Goal: Check status: Check status

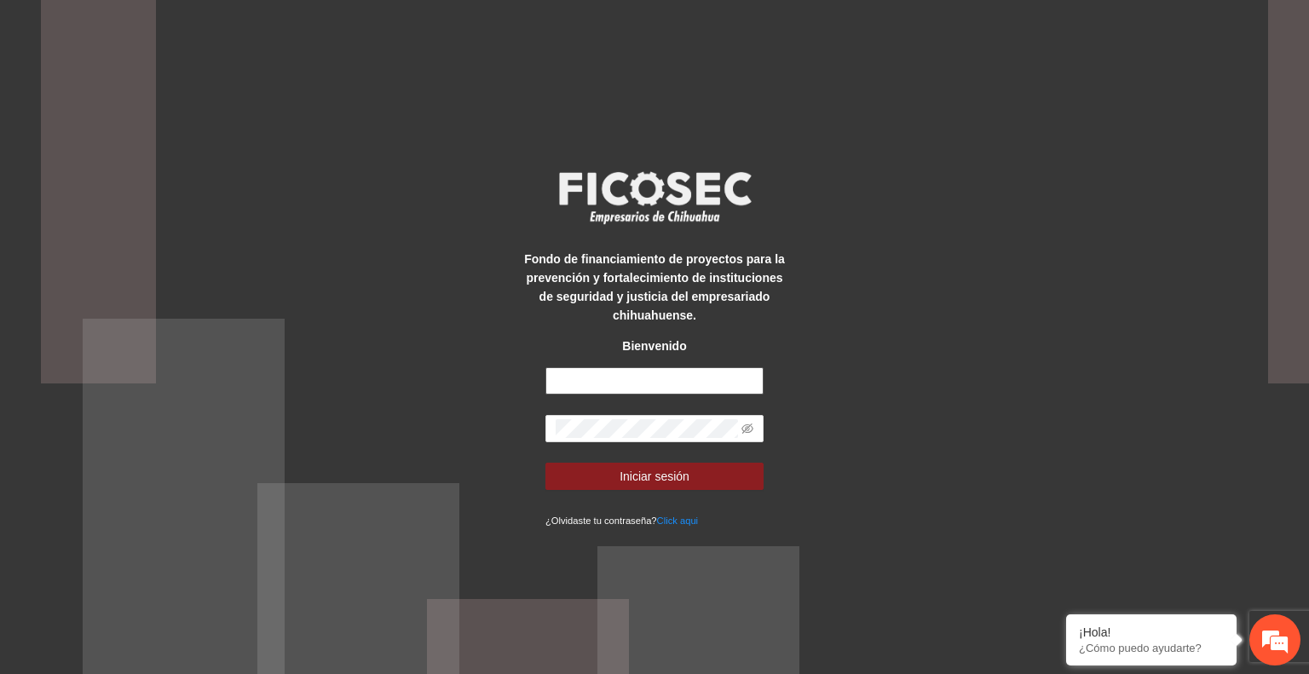
click at [619, 372] on input "text" at bounding box center [654, 380] width 218 height 27
type input "**********"
click at [708, 484] on button "Iniciar sesión" at bounding box center [654, 476] width 218 height 27
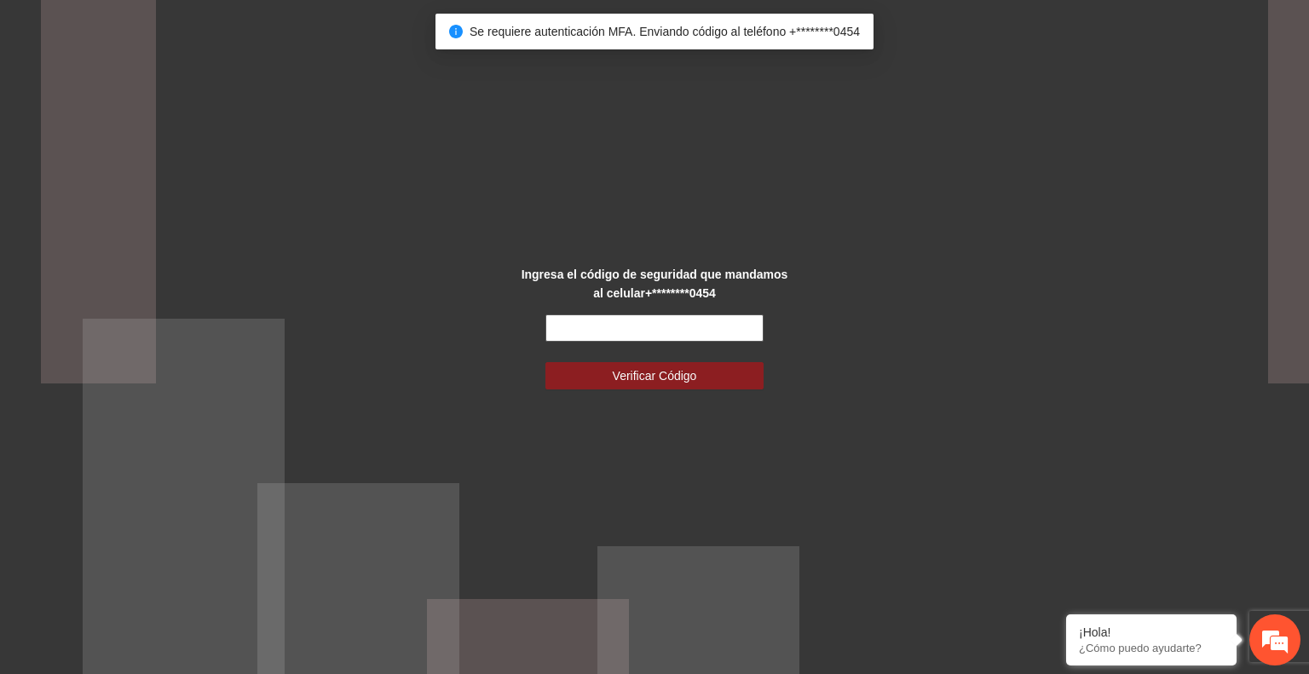
click at [612, 325] on input "text" at bounding box center [654, 327] width 218 height 27
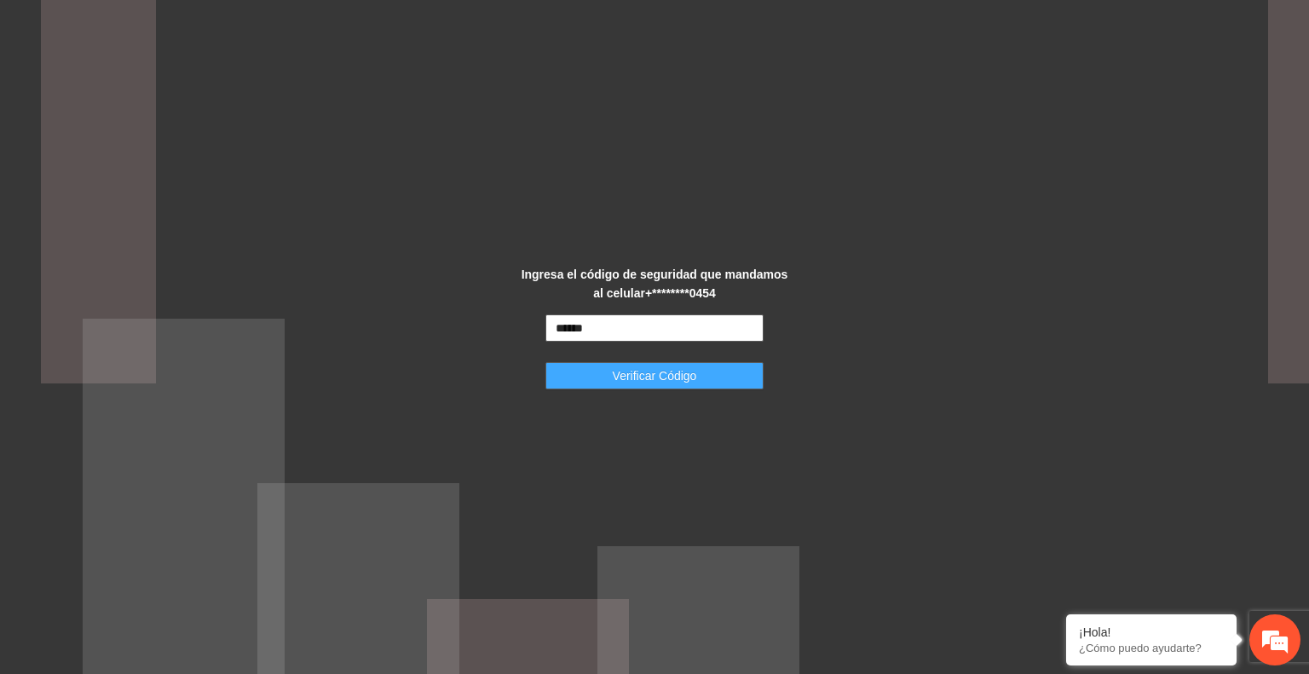
type input "******"
click at [644, 371] on span "Verificar Código" at bounding box center [655, 375] width 84 height 19
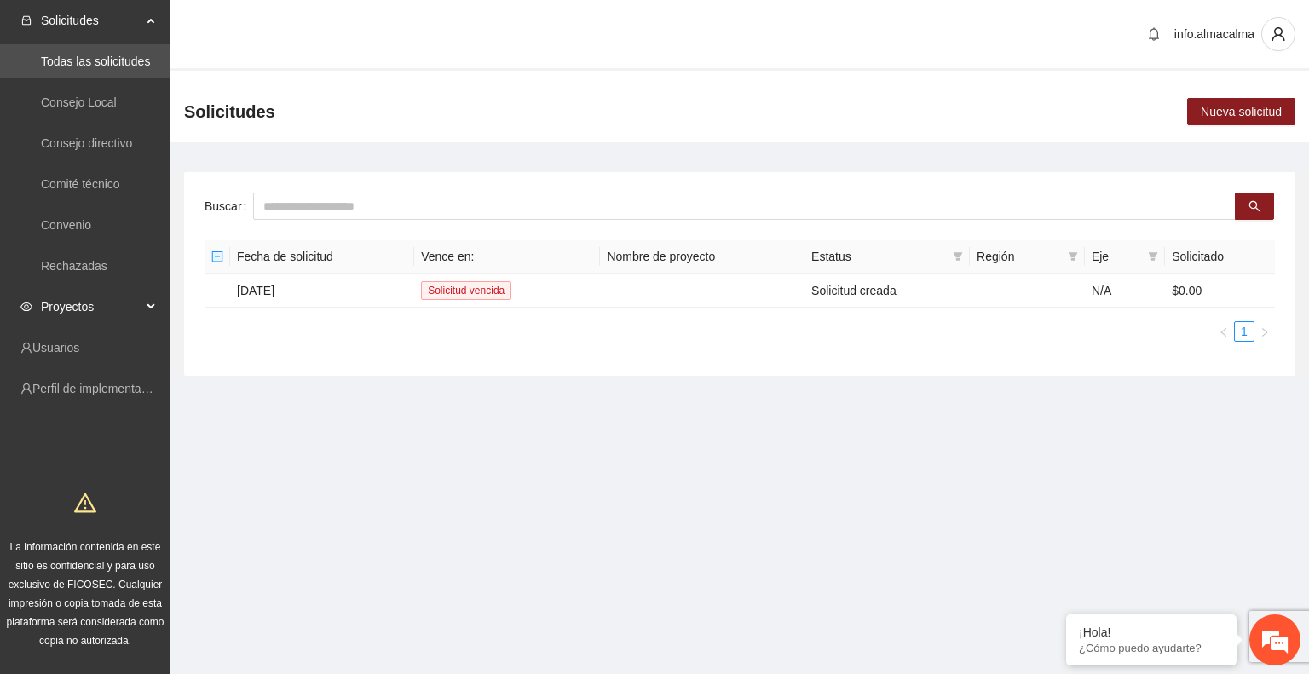
click at [85, 300] on span "Proyectos" at bounding box center [91, 307] width 101 height 34
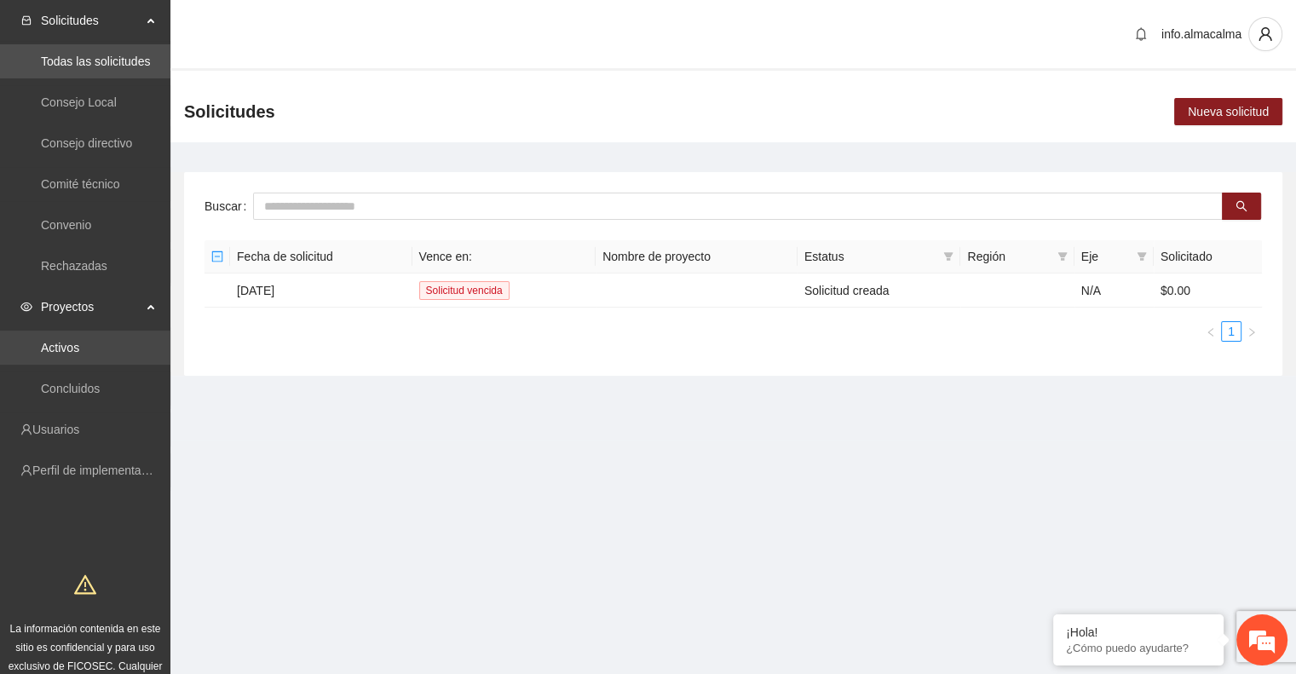
click at [79, 341] on link "Activos" at bounding box center [60, 348] width 38 height 14
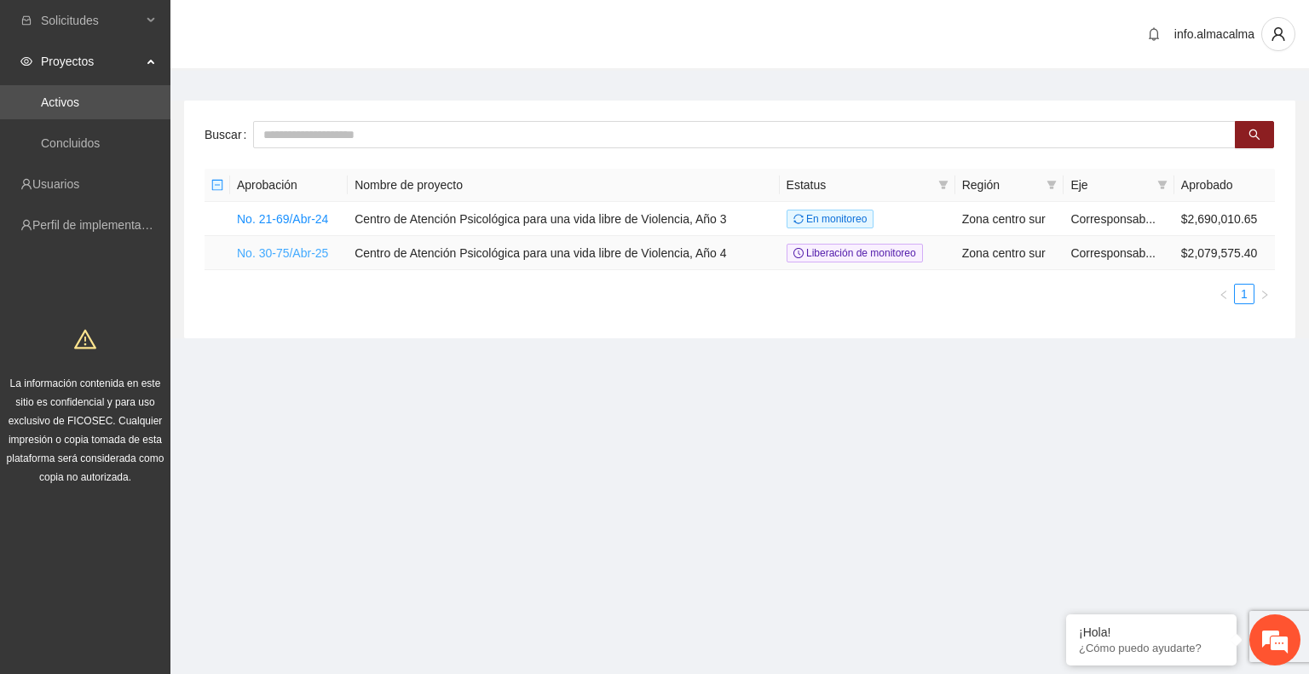
click at [250, 256] on link "No. 30-75/Abr-25" at bounding box center [282, 253] width 91 height 14
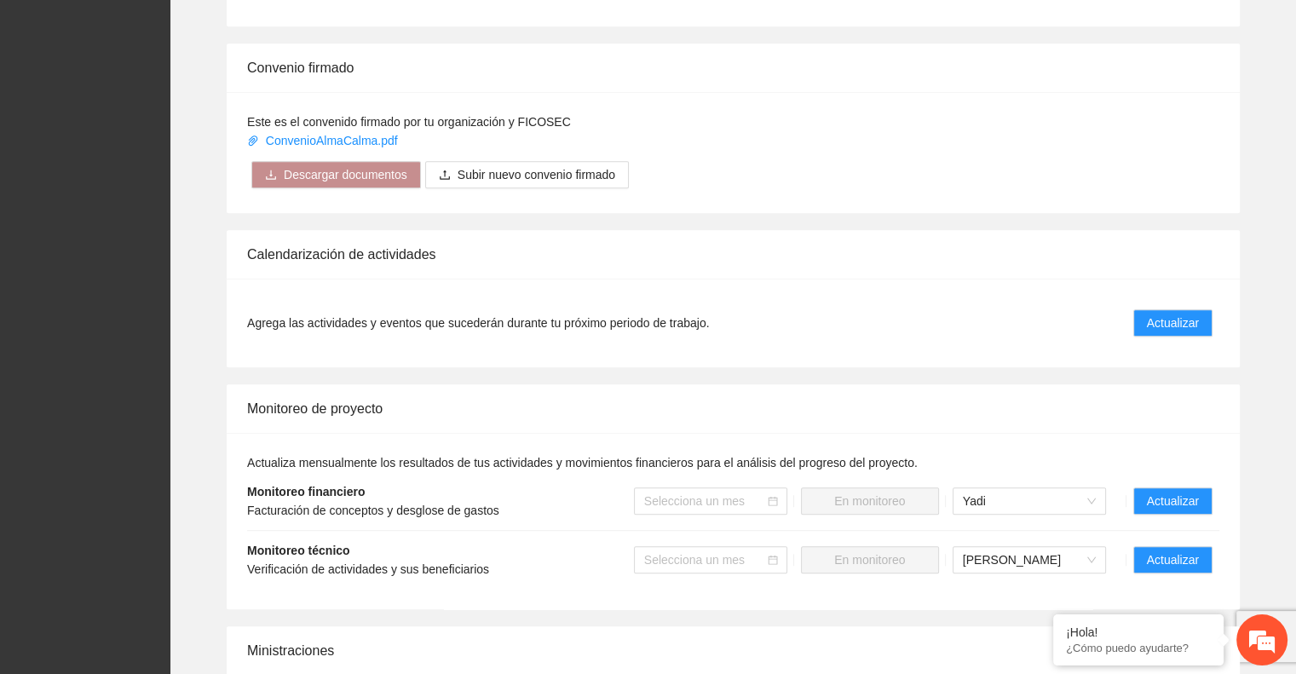
scroll to position [1045, 0]
click at [1172, 312] on span "Actualizar" at bounding box center [1173, 321] width 52 height 19
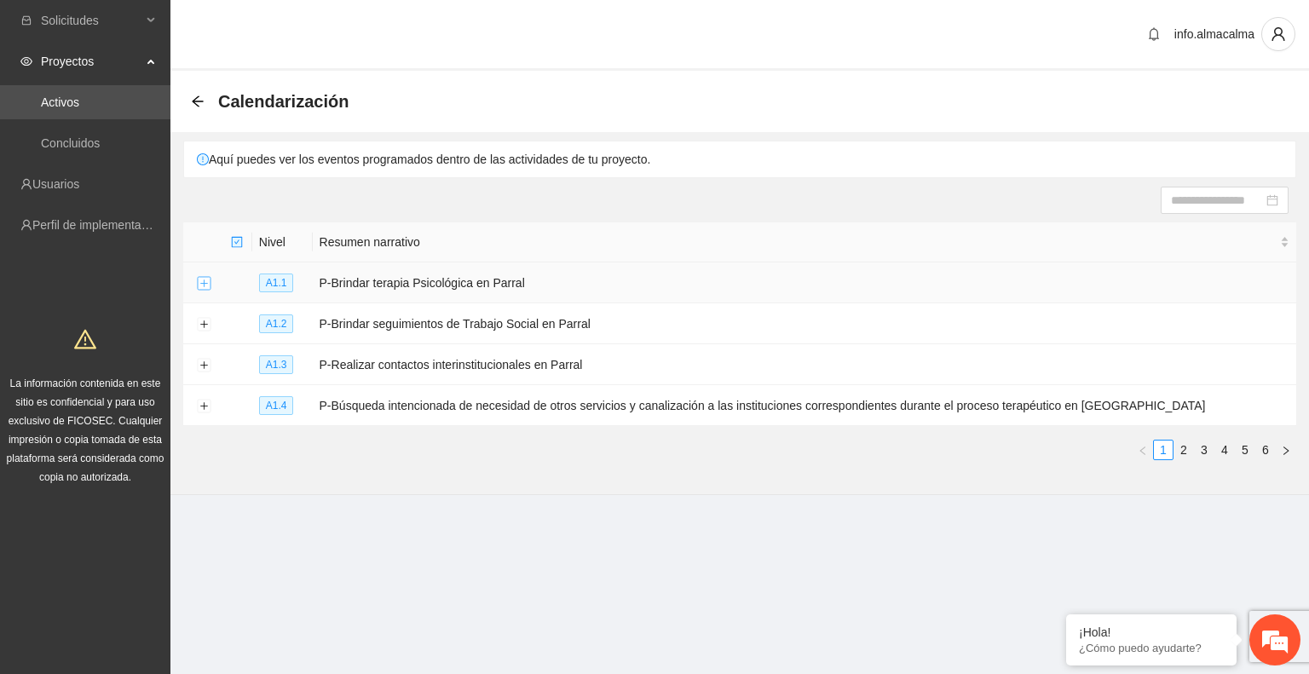
click at [201, 285] on button "Expand row" at bounding box center [204, 284] width 14 height 14
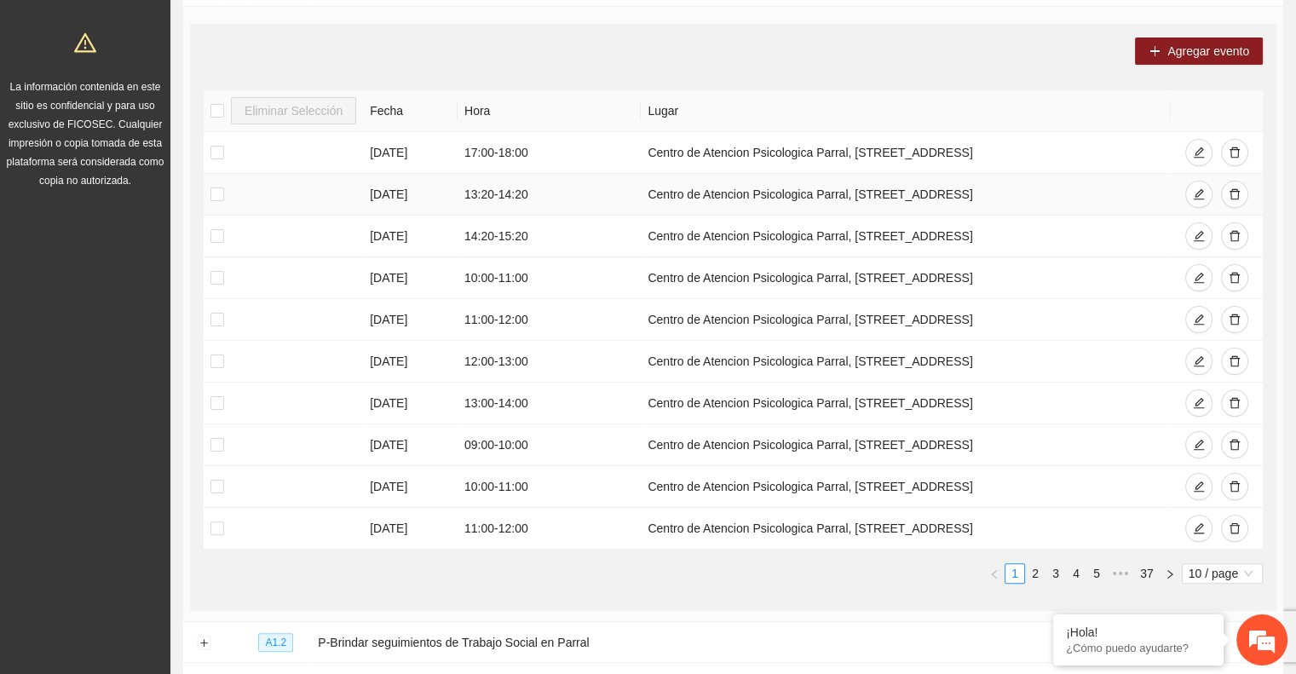
scroll to position [297, 0]
click at [1035, 573] on link "2" at bounding box center [1035, 573] width 19 height 19
click at [1051, 573] on link "3" at bounding box center [1055, 573] width 19 height 19
click at [1077, 573] on link "4" at bounding box center [1076, 573] width 19 height 19
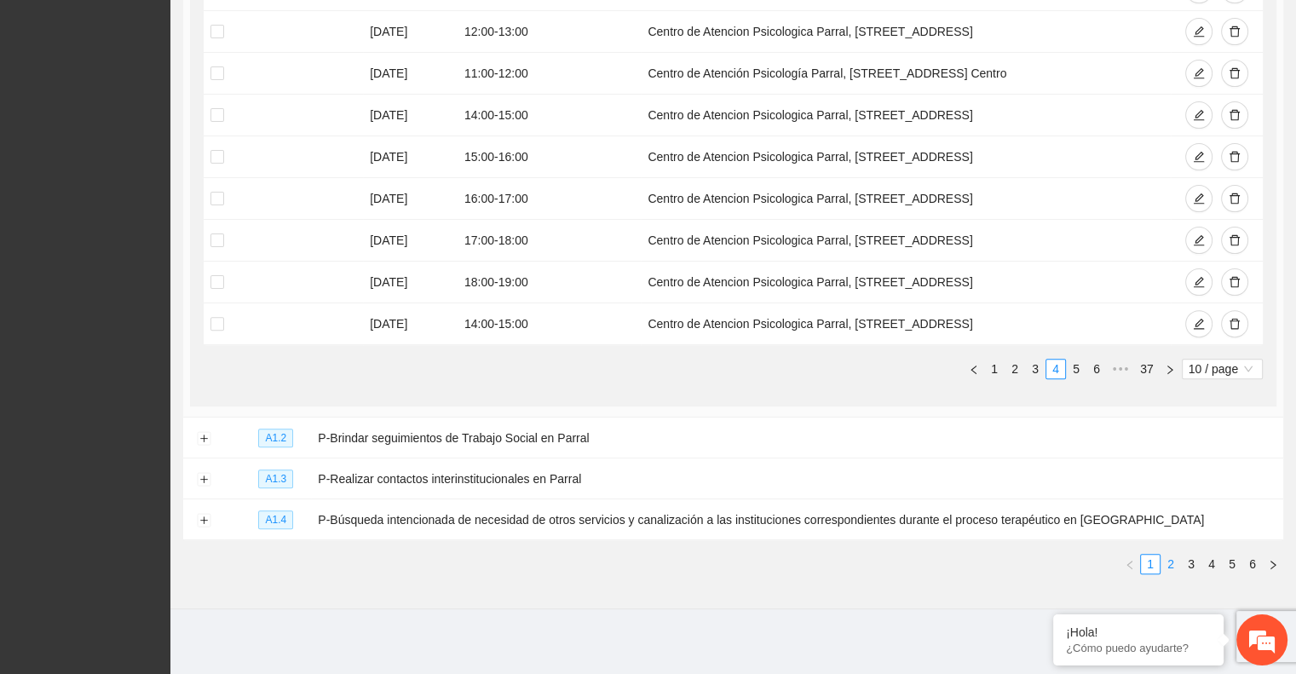
click at [1175, 556] on link "2" at bounding box center [1170, 564] width 19 height 19
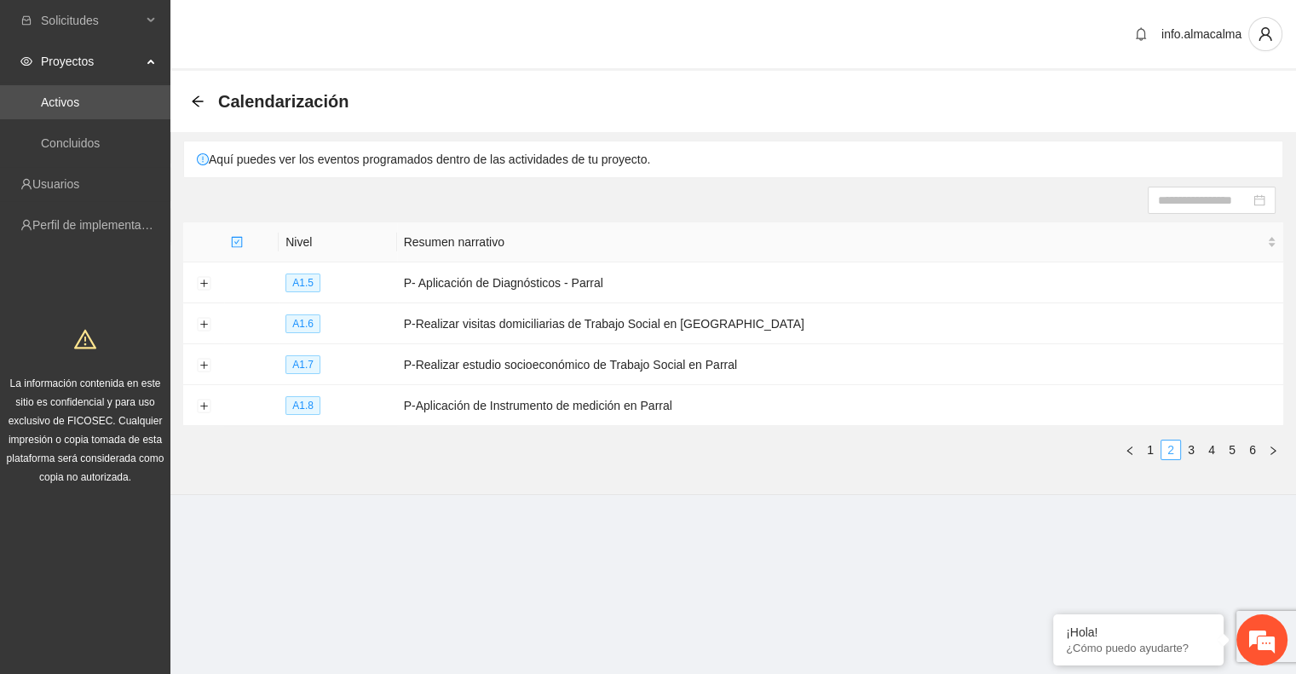
scroll to position [0, 0]
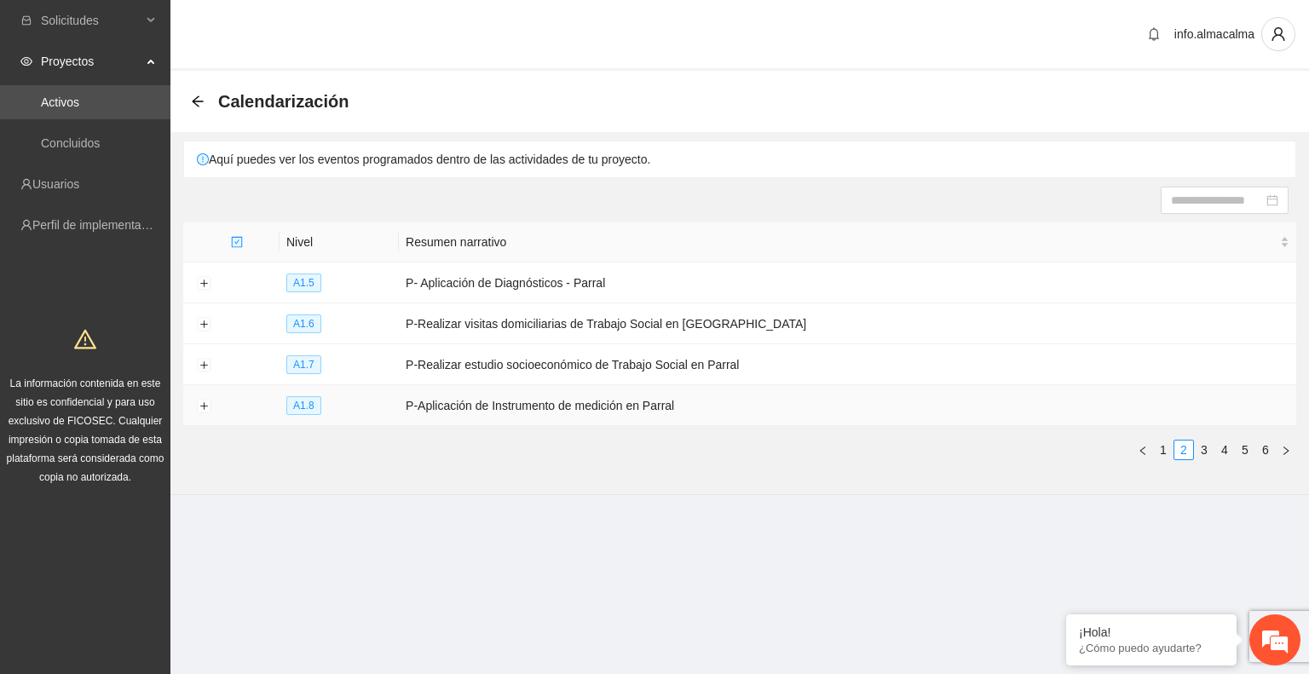
click at [193, 406] on td at bounding box center [203, 405] width 41 height 41
click at [197, 407] on button "Expand row" at bounding box center [204, 407] width 14 height 14
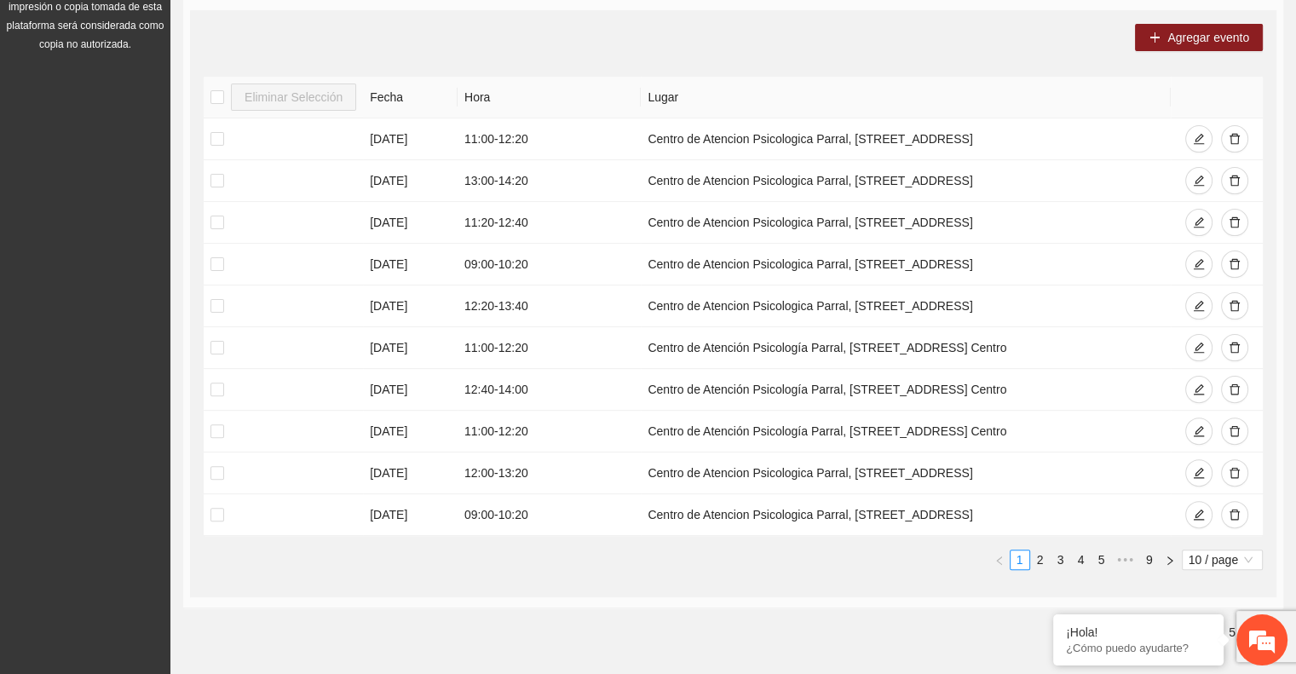
scroll to position [474, 0]
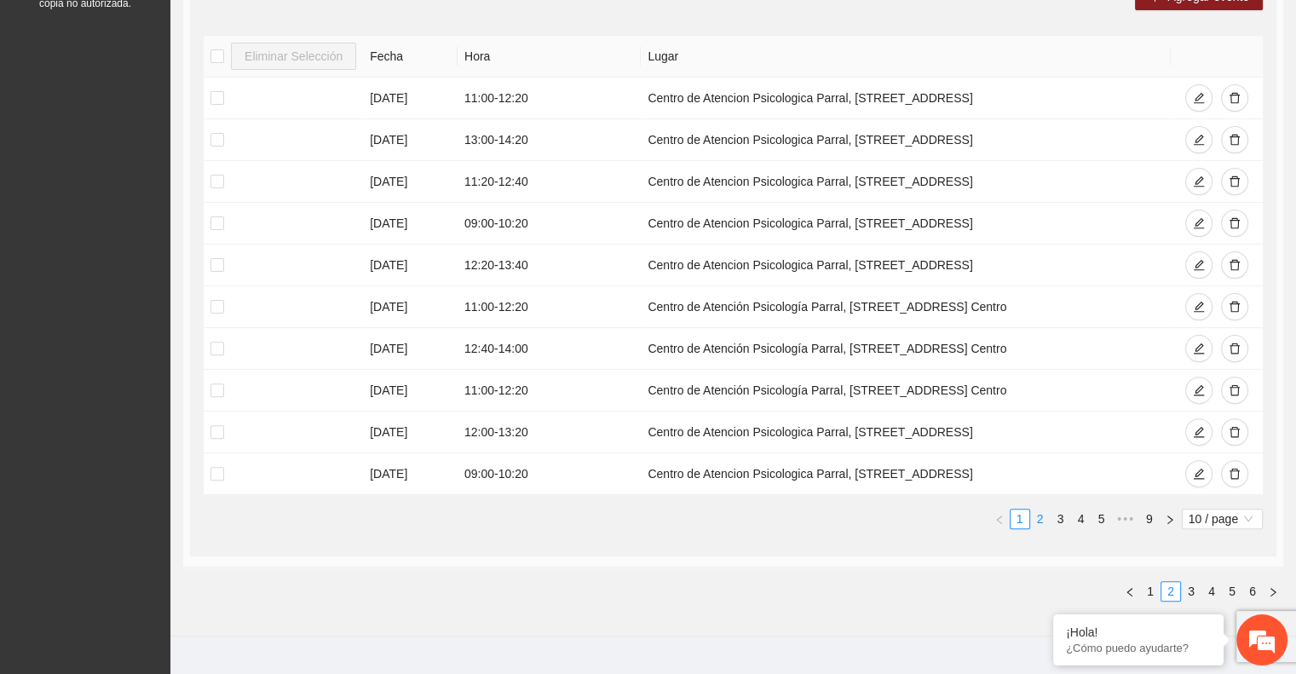
click at [1036, 517] on link "2" at bounding box center [1040, 519] width 19 height 19
